Goal: Download file/media

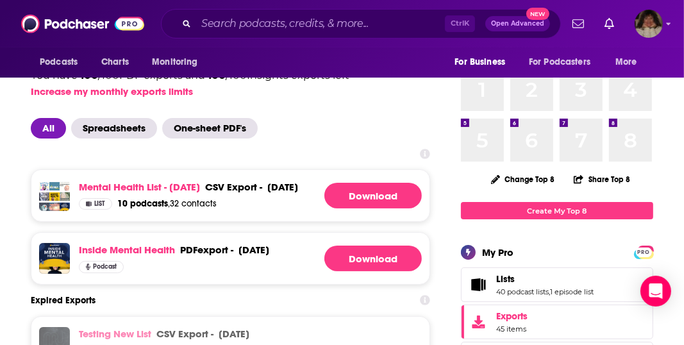
scroll to position [77, 0]
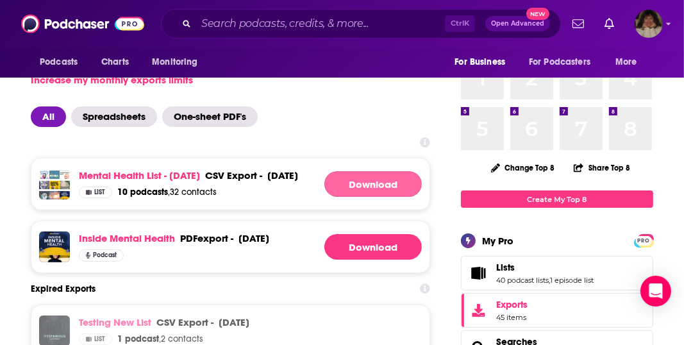
click at [364, 191] on link "Download" at bounding box center [373, 184] width 97 height 26
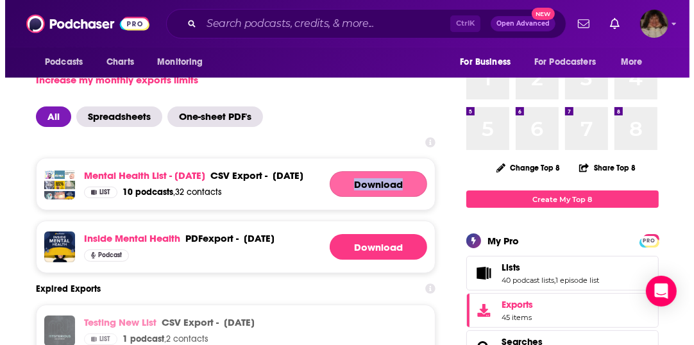
scroll to position [0, 0]
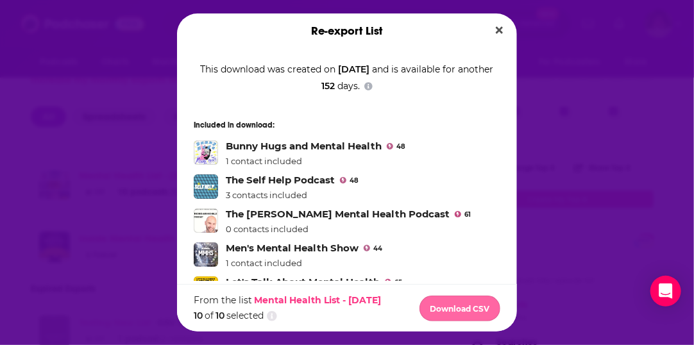
click at [454, 310] on button "Download CSV" at bounding box center [460, 309] width 81 height 26
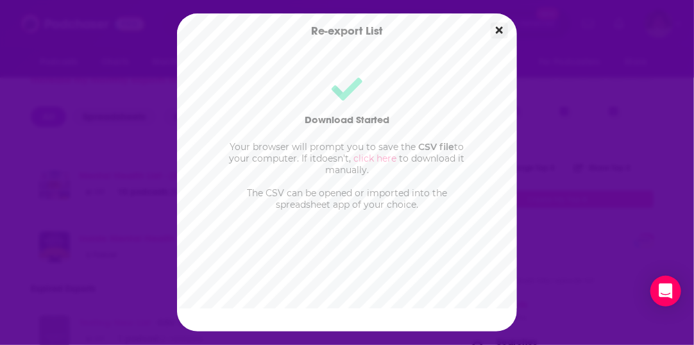
click at [502, 30] on icon "Close" at bounding box center [499, 30] width 7 height 10
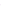
scroll to position [77, 0]
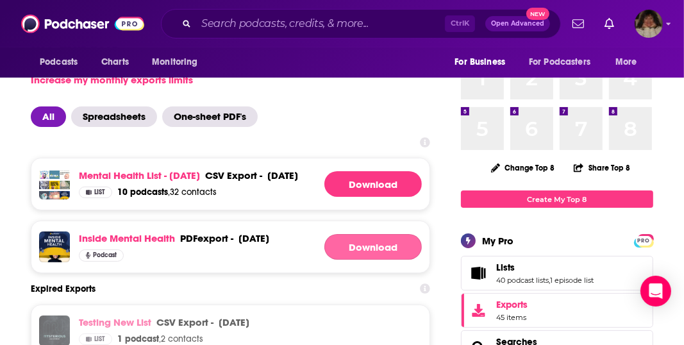
click at [362, 260] on link "Download" at bounding box center [373, 247] width 97 height 26
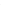
scroll to position [78, 71]
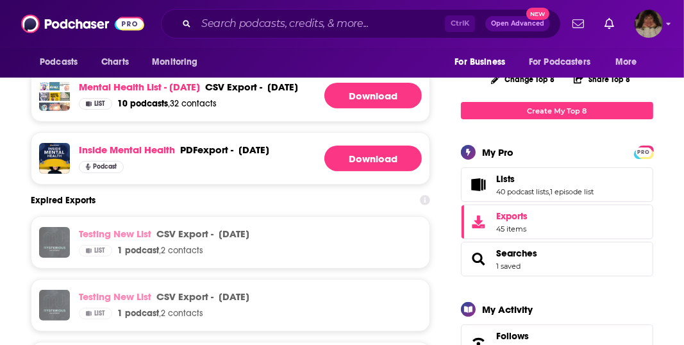
scroll to position [150, 0]
